Goal: Complete application form: Complete application form

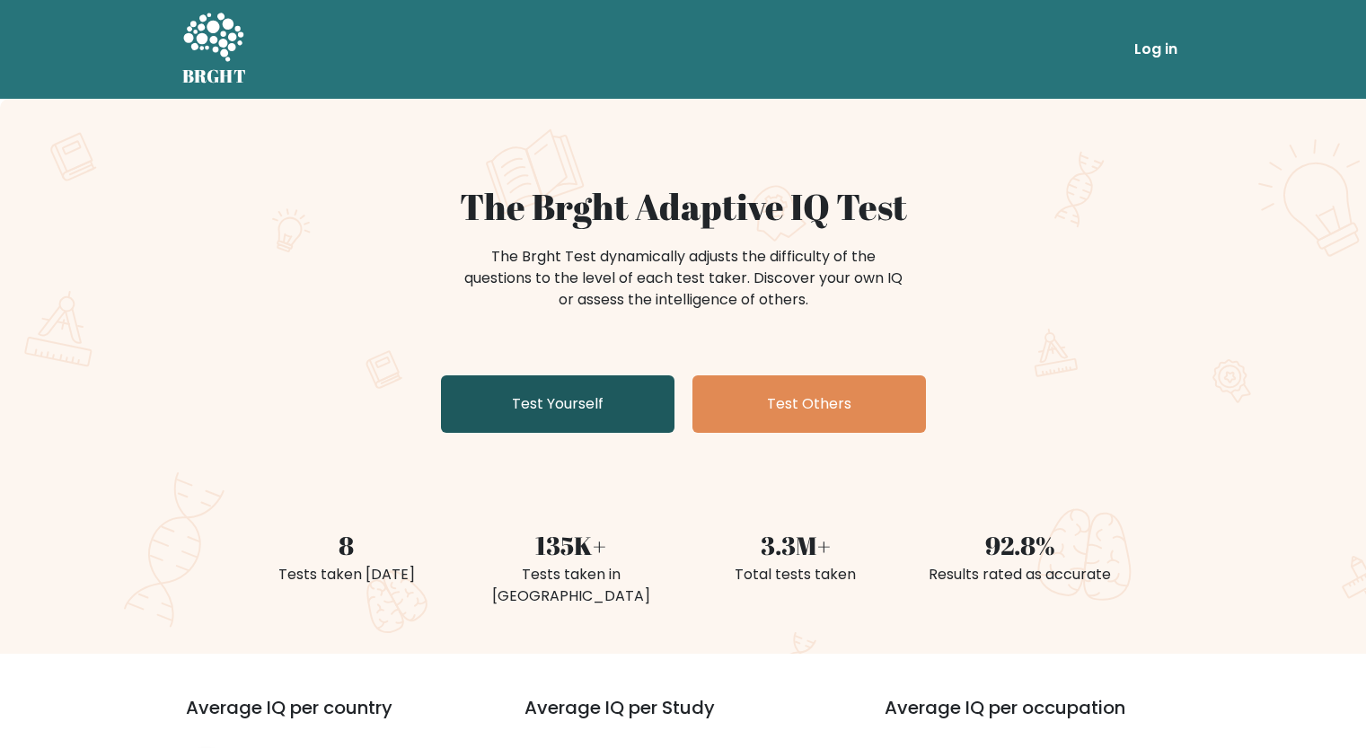
click at [495, 388] on link "Test Yourself" at bounding box center [558, 403] width 234 height 57
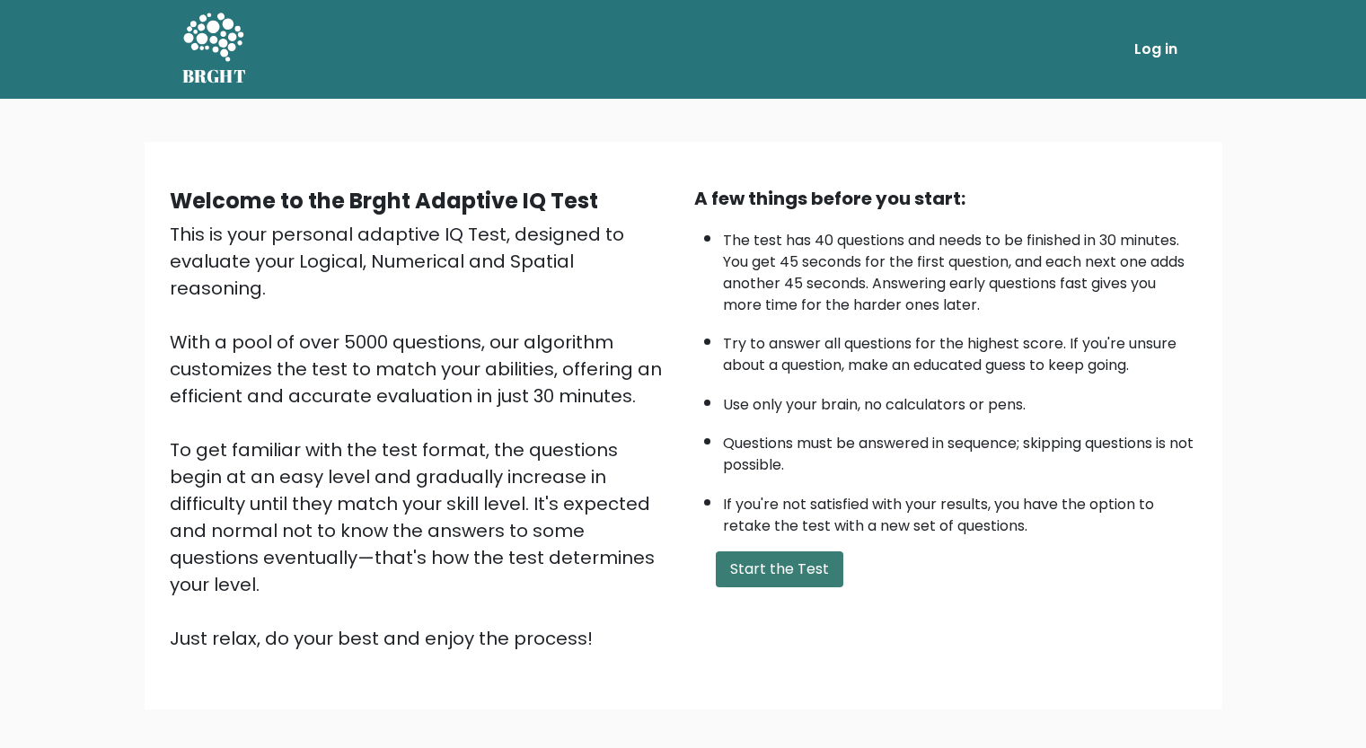
click at [773, 555] on button "Start the Test" at bounding box center [780, 569] width 128 height 36
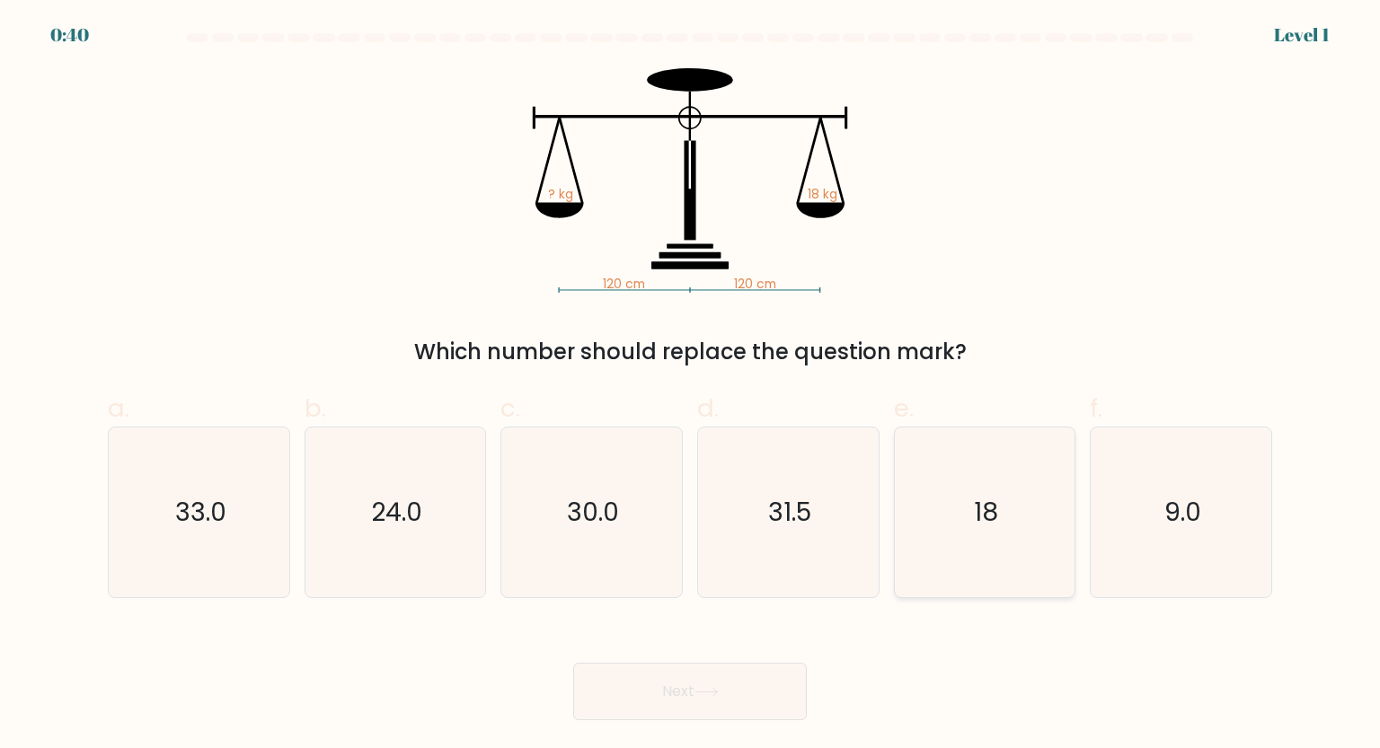
click at [954, 540] on icon "18" at bounding box center [984, 512] width 169 height 169
click at [691, 386] on input "e. 18" at bounding box center [690, 381] width 1 height 12
radio input "true"
click at [709, 693] on icon at bounding box center [706, 692] width 24 height 10
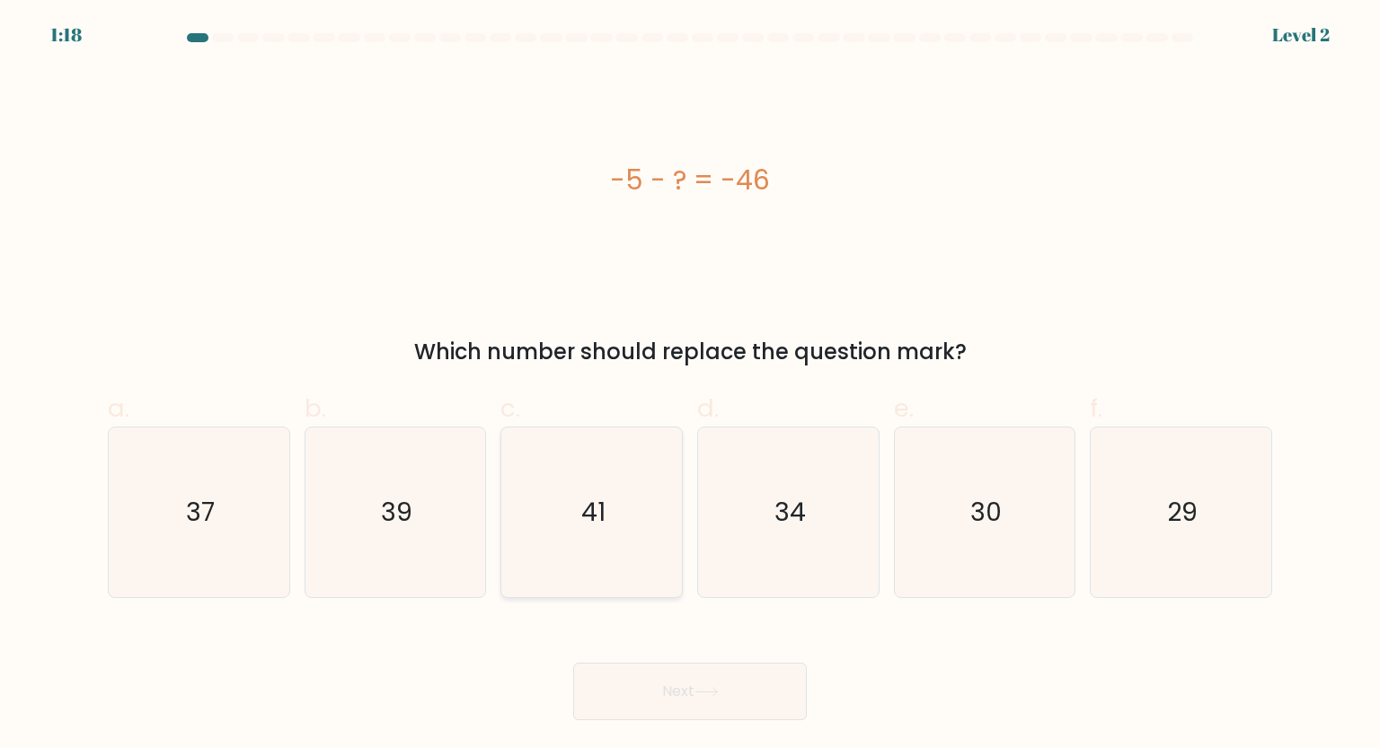
click at [591, 515] on text "41" at bounding box center [593, 512] width 24 height 36
click at [690, 386] on input "c. 41" at bounding box center [690, 381] width 1 height 12
radio input "true"
click at [691, 684] on button "Next" at bounding box center [690, 691] width 234 height 57
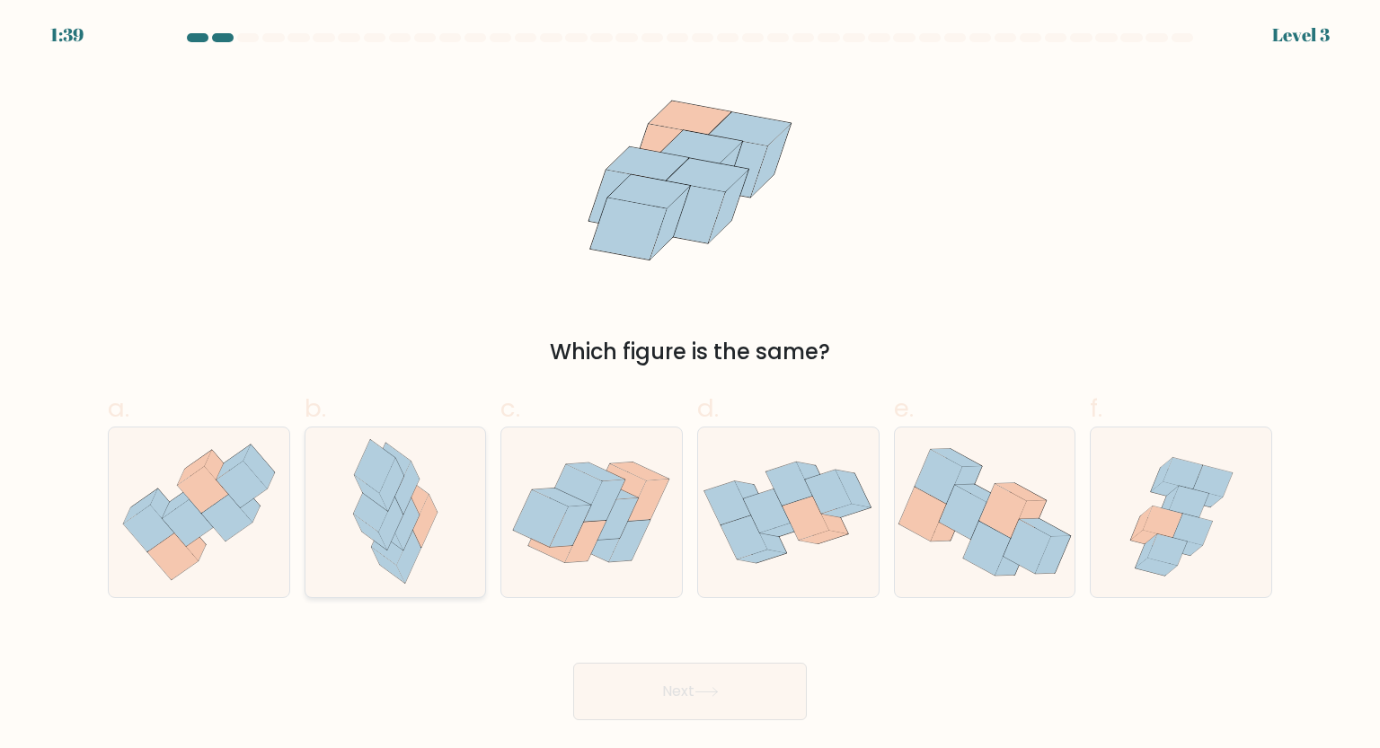
click at [401, 503] on icon at bounding box center [407, 488] width 24 height 53
click at [690, 386] on input "b." at bounding box center [690, 381] width 1 height 12
radio input "true"
click at [679, 691] on button "Next" at bounding box center [690, 691] width 234 height 57
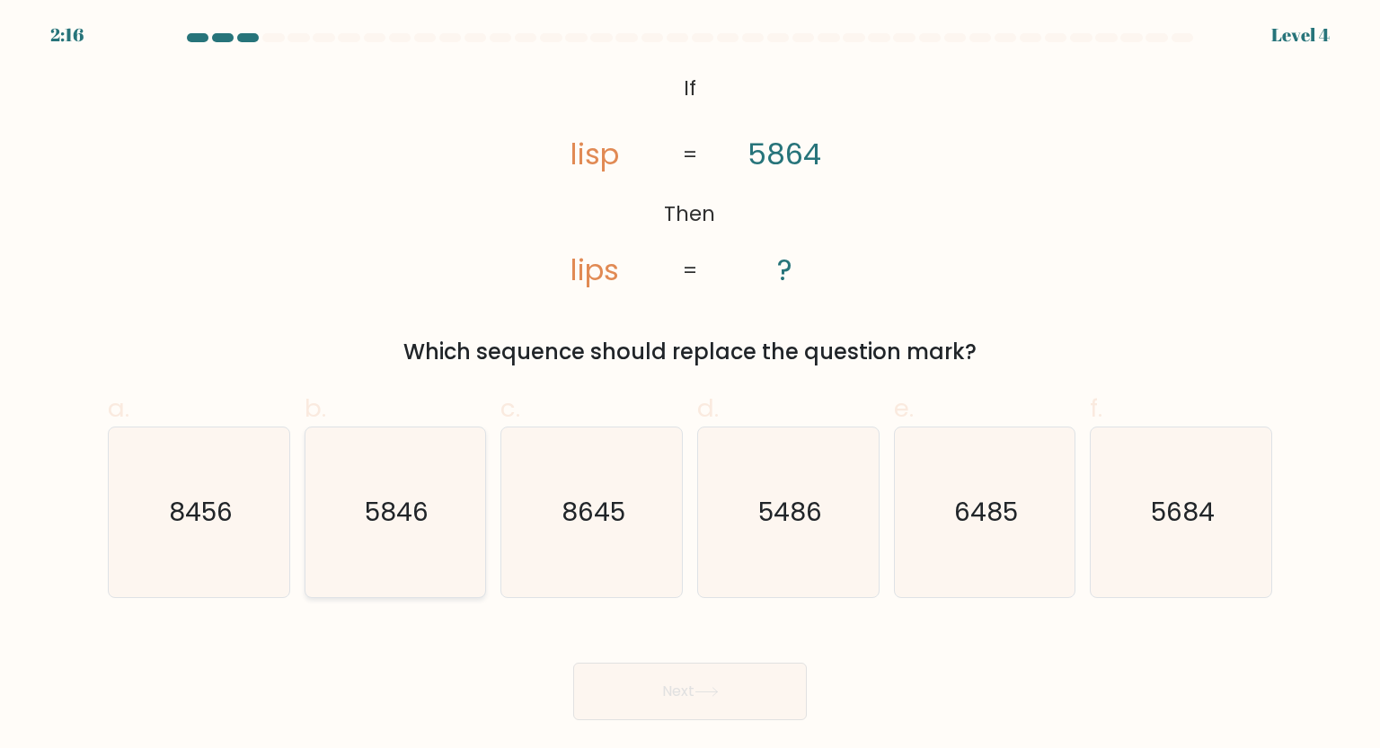
click at [382, 557] on icon "5846" at bounding box center [395, 512] width 169 height 169
click at [690, 386] on input "b. 5846" at bounding box center [690, 381] width 1 height 12
radio input "true"
click at [645, 675] on button "Next" at bounding box center [690, 691] width 234 height 57
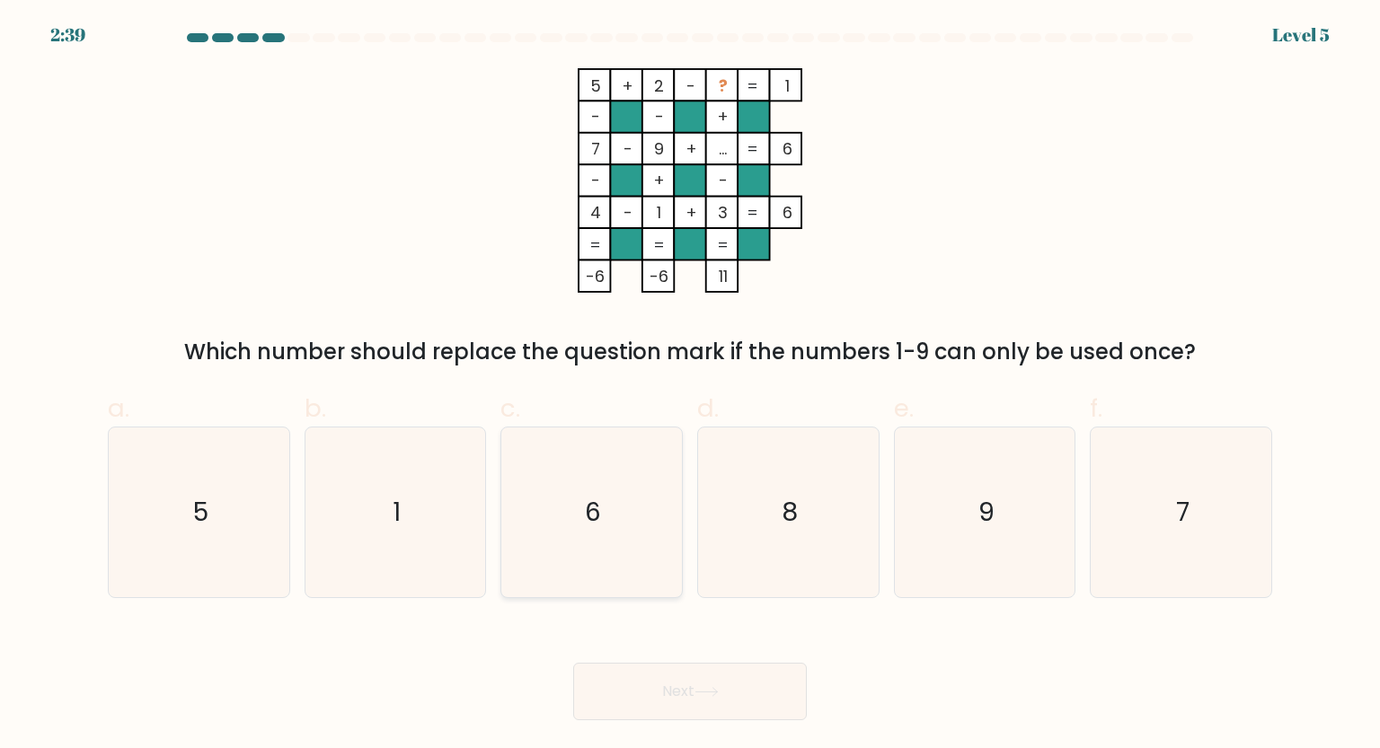
click at [645, 524] on icon "6" at bounding box center [591, 512] width 169 height 169
click at [690, 386] on input "c. 6" at bounding box center [690, 381] width 1 height 12
radio input "true"
click at [676, 686] on button "Next" at bounding box center [690, 691] width 234 height 57
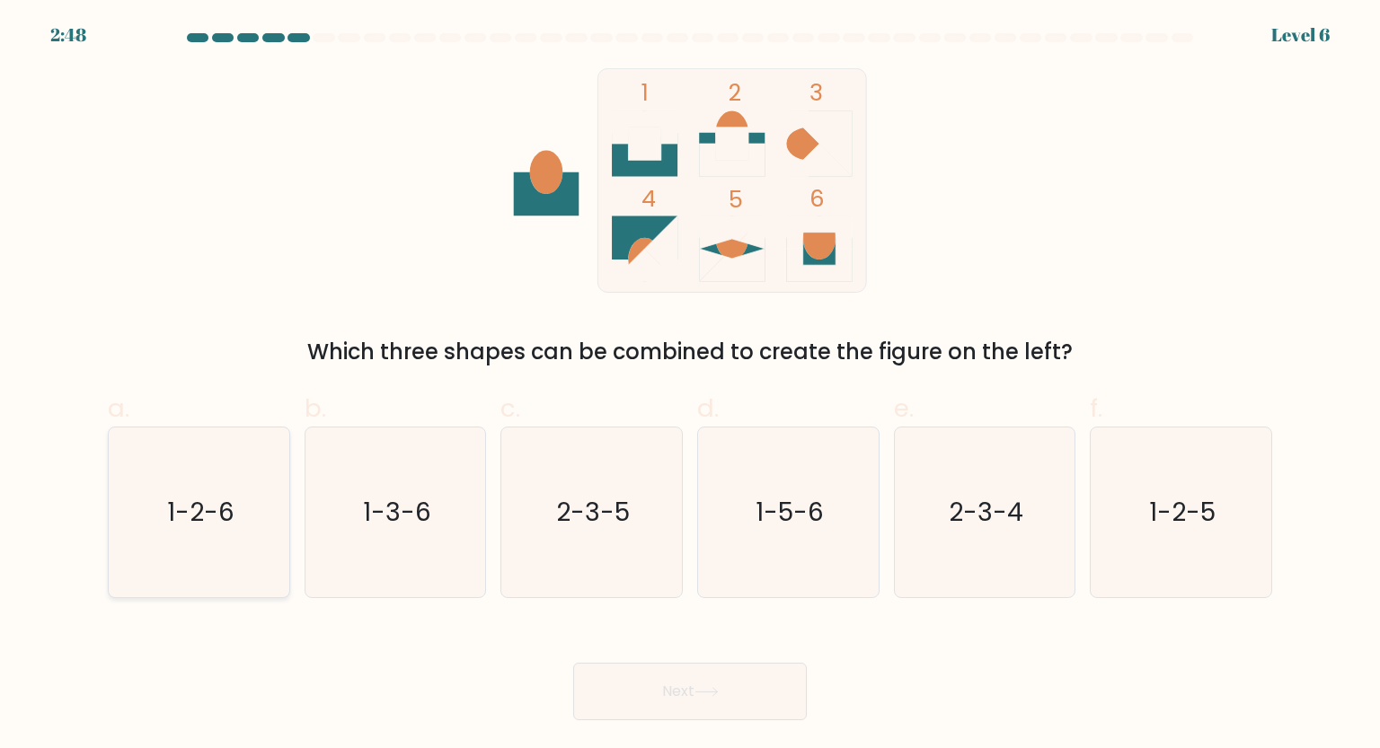
click at [188, 524] on text "1-2-6" at bounding box center [200, 512] width 67 height 36
click at [690, 386] on input "a. 1-2-6" at bounding box center [690, 381] width 1 height 12
radio input "true"
click at [661, 689] on button "Next" at bounding box center [690, 691] width 234 height 57
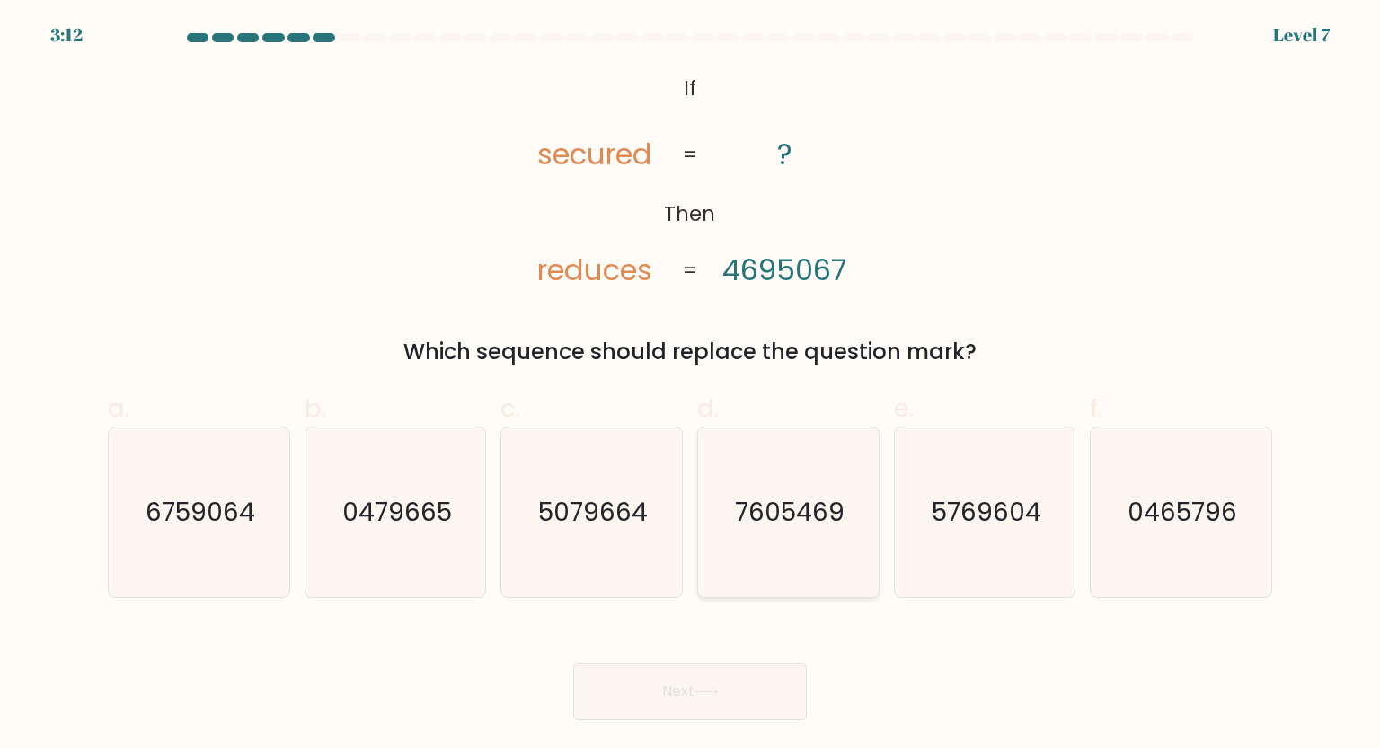
click at [779, 494] on text "7605469" at bounding box center [790, 512] width 110 height 36
click at [691, 386] on input "d. 7605469" at bounding box center [690, 381] width 1 height 12
radio input "true"
click at [754, 681] on button "Next" at bounding box center [690, 691] width 234 height 57
click at [739, 683] on button "Next" at bounding box center [690, 691] width 234 height 57
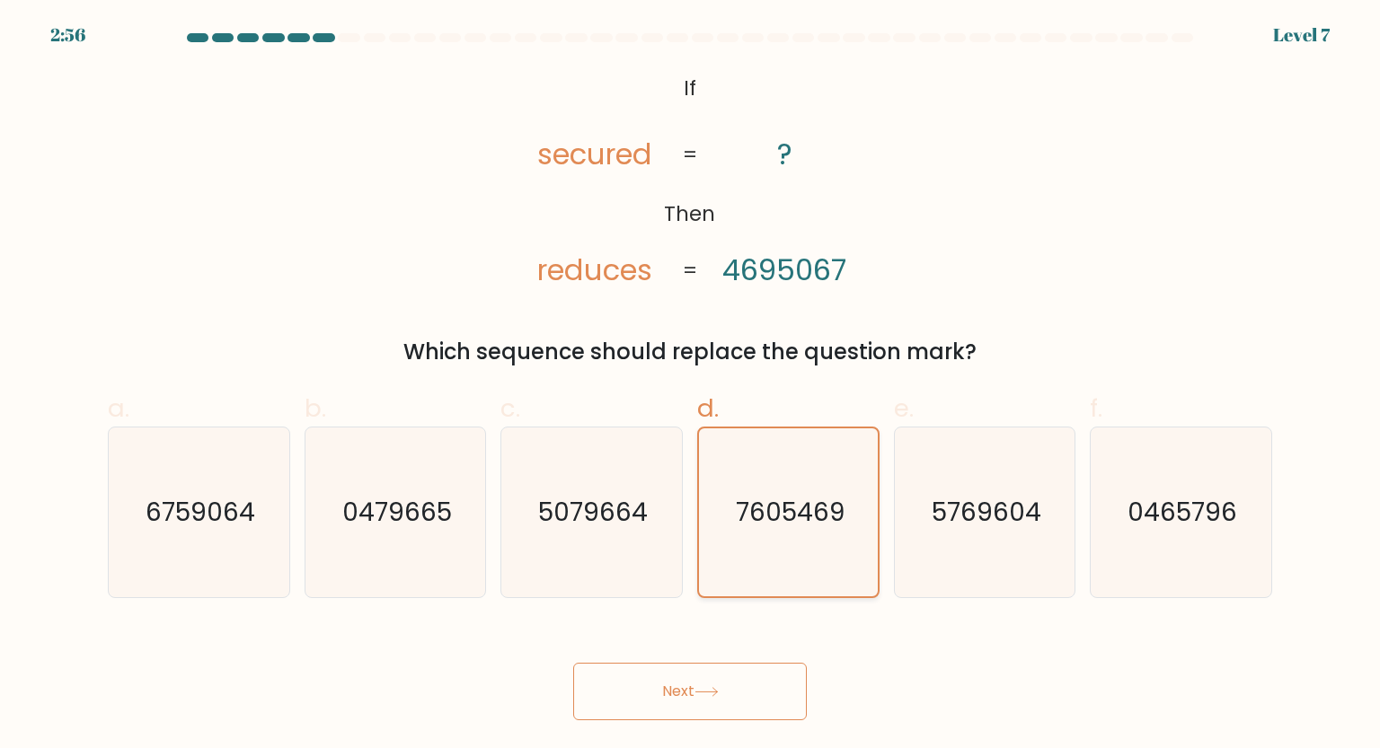
click at [754, 560] on icon "7605469" at bounding box center [787, 511] width 167 height 167
click at [691, 386] on input "d. 7605469" at bounding box center [690, 381] width 1 height 12
click at [684, 686] on button "Next" at bounding box center [690, 691] width 234 height 57
click at [709, 685] on button "Next" at bounding box center [690, 691] width 234 height 57
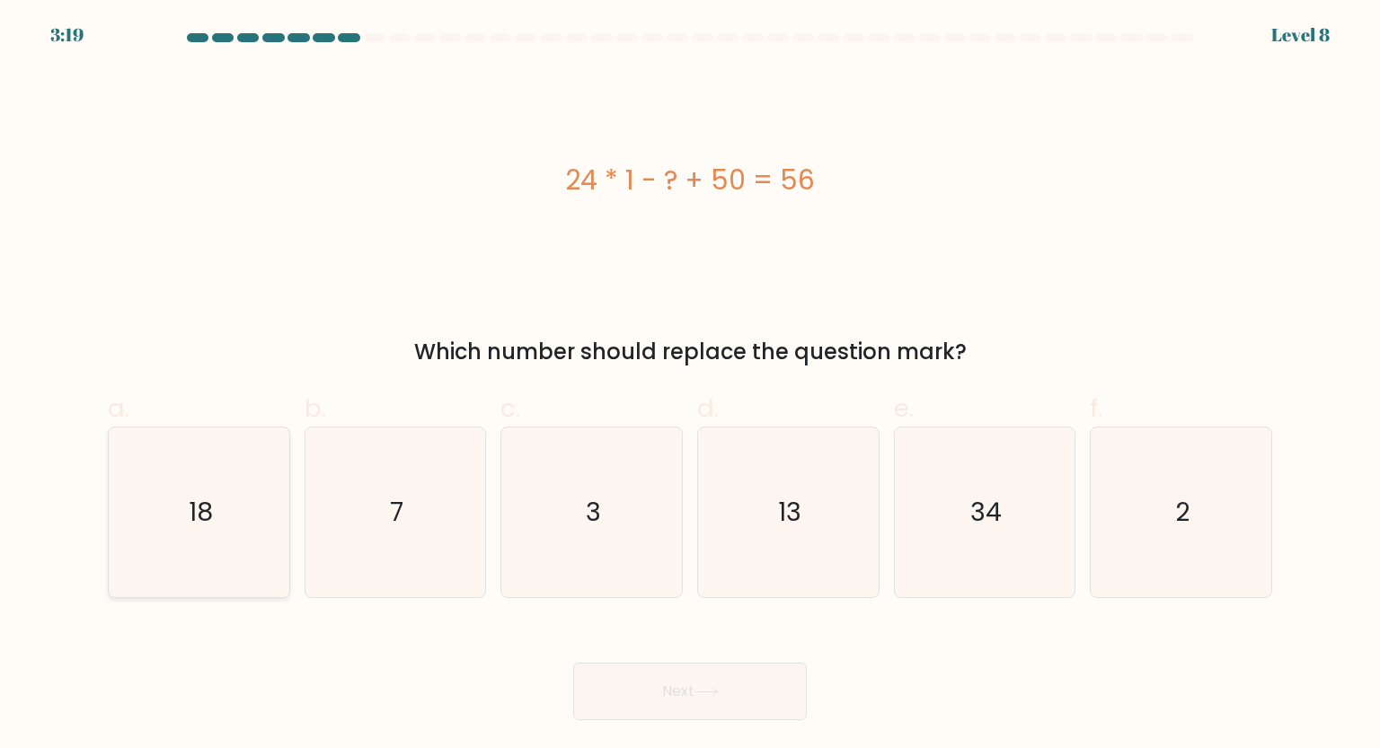
click at [247, 481] on icon "18" at bounding box center [198, 512] width 169 height 169
click at [690, 386] on input "a. 18" at bounding box center [690, 381] width 1 height 12
radio input "true"
click at [705, 698] on button "Next" at bounding box center [690, 691] width 234 height 57
click at [624, 701] on button "Next" at bounding box center [690, 691] width 234 height 57
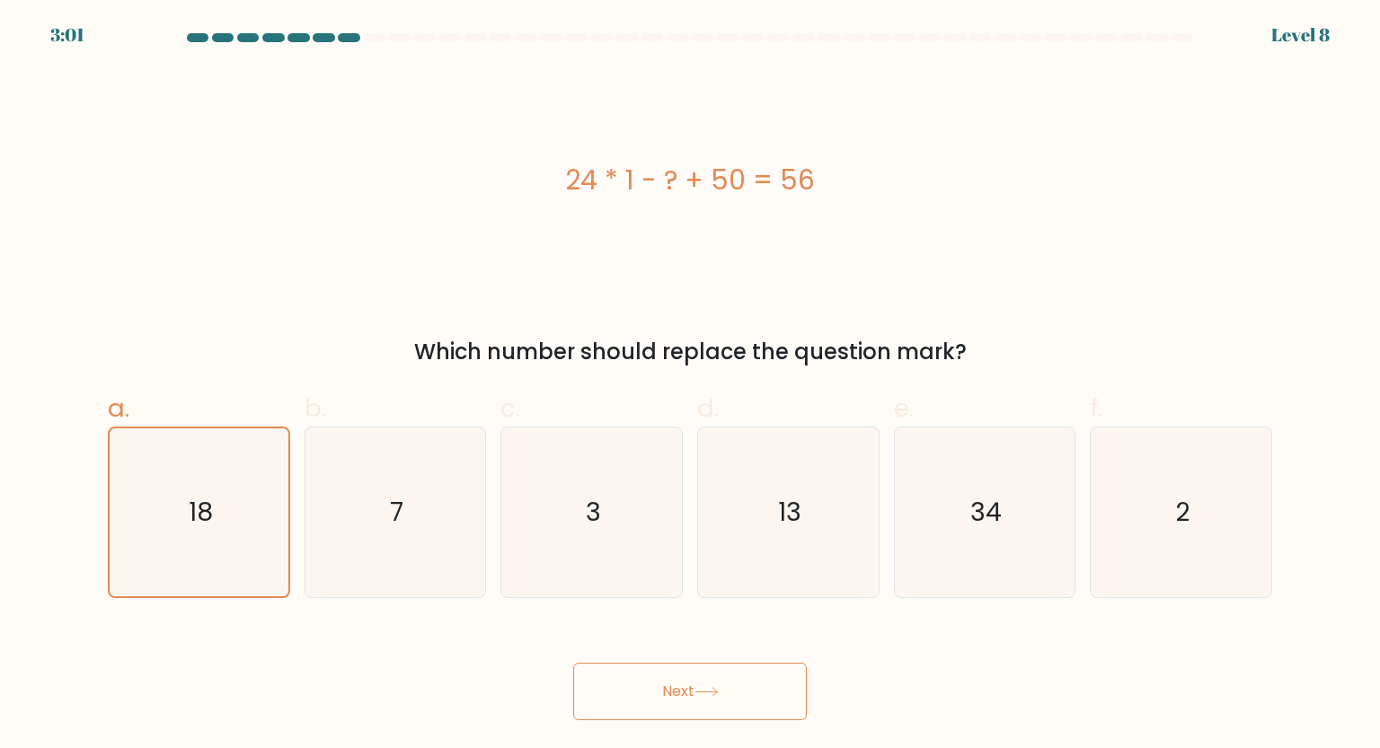
click at [622, 683] on button "Next" at bounding box center [690, 691] width 234 height 57
click at [738, 683] on button "Next" at bounding box center [690, 691] width 234 height 57
click at [718, 676] on button "Next" at bounding box center [690, 691] width 234 height 57
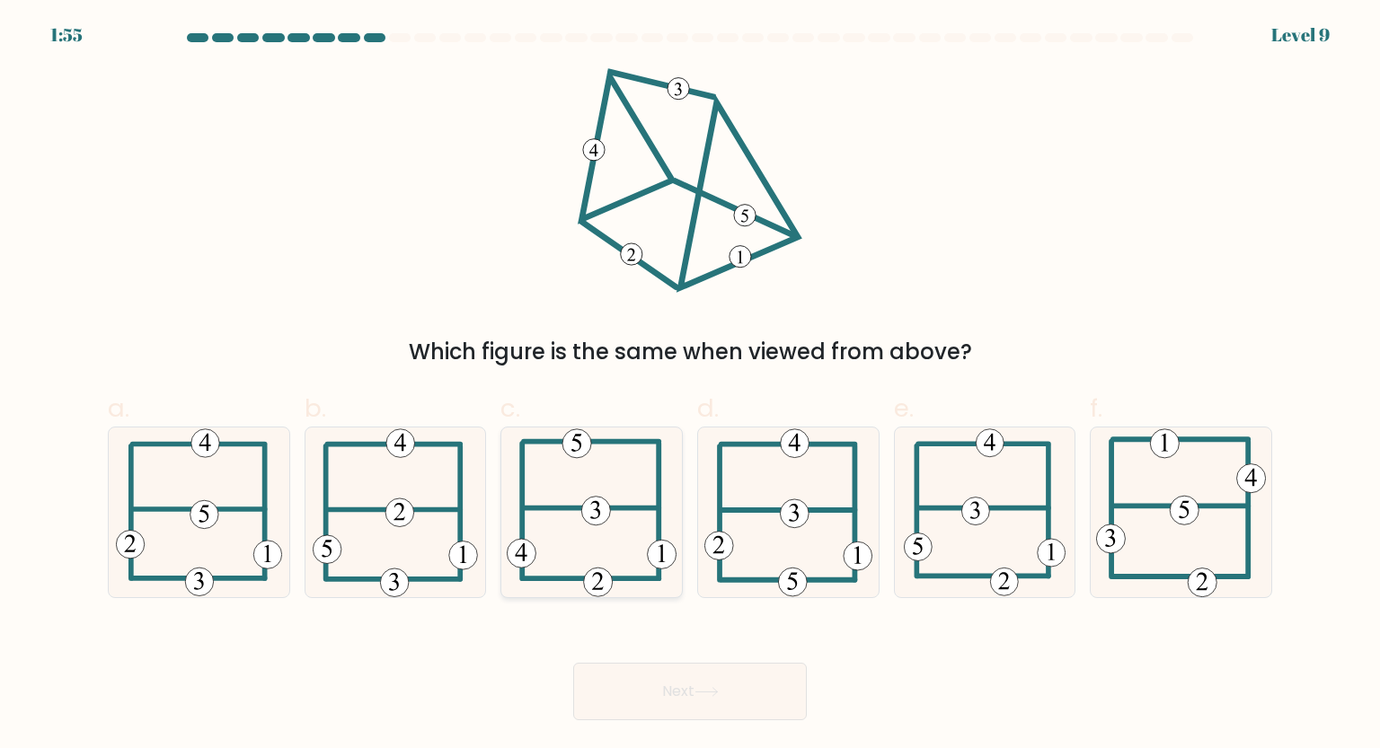
click at [582, 491] on icon at bounding box center [592, 512] width 170 height 169
click at [690, 386] on input "c." at bounding box center [690, 381] width 1 height 12
radio input "true"
click at [683, 683] on button "Next" at bounding box center [690, 691] width 234 height 57
click at [683, 690] on button "Next" at bounding box center [690, 691] width 234 height 57
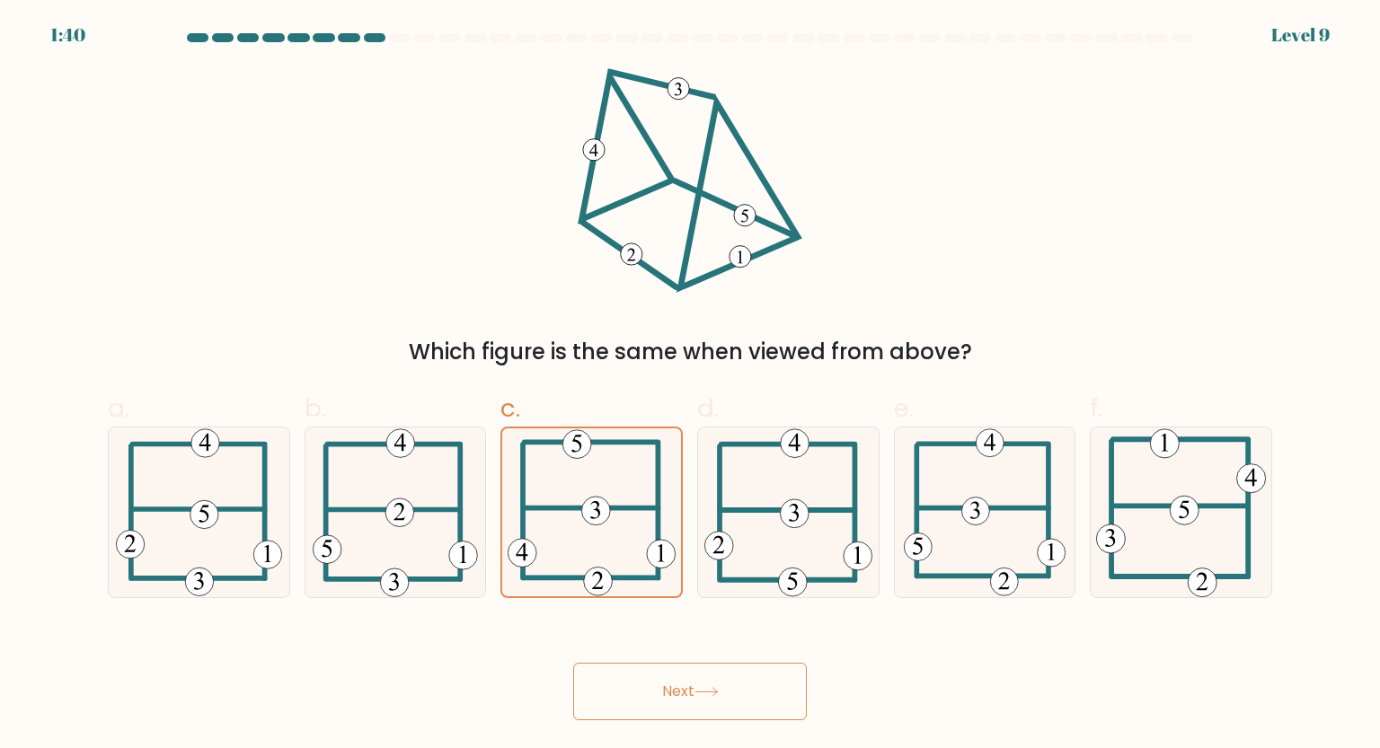
click at [683, 690] on button "Next" at bounding box center [690, 691] width 234 height 57
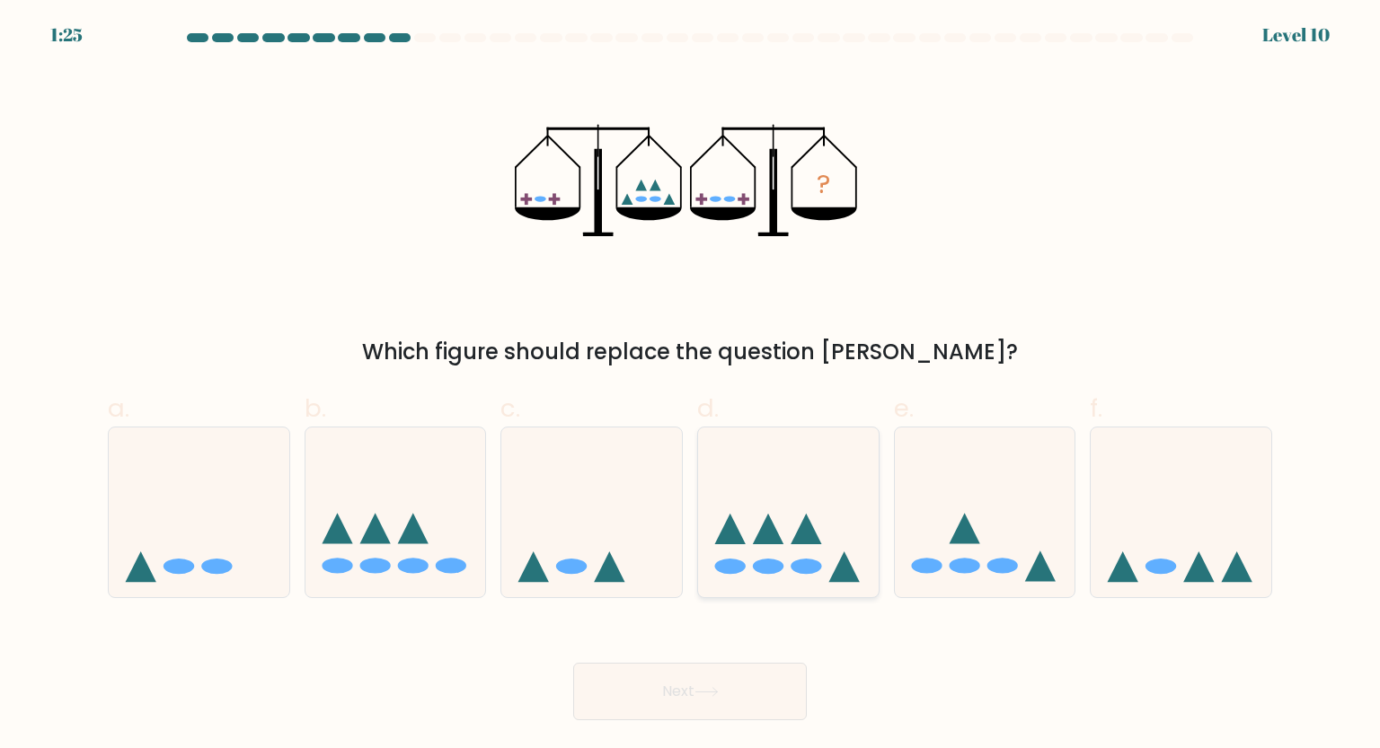
click at [752, 499] on icon at bounding box center [788, 511] width 181 height 149
click at [691, 386] on input "d." at bounding box center [690, 381] width 1 height 12
radio input "true"
click at [710, 678] on button "Next" at bounding box center [690, 691] width 234 height 57
